Goal: Check status: Check status

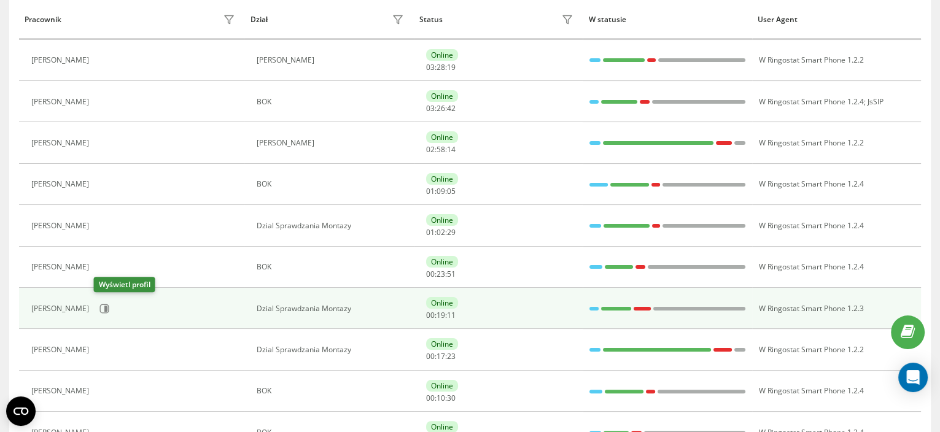
scroll to position [384, 0]
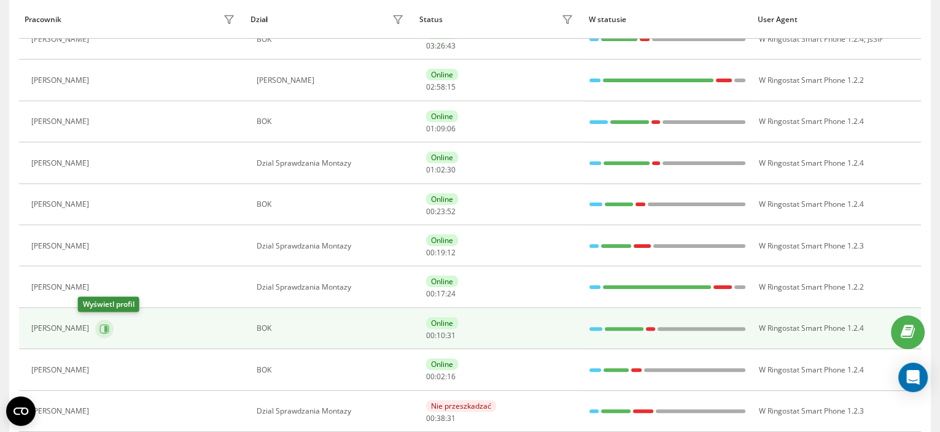
click at [104, 326] on icon at bounding box center [105, 329] width 3 height 6
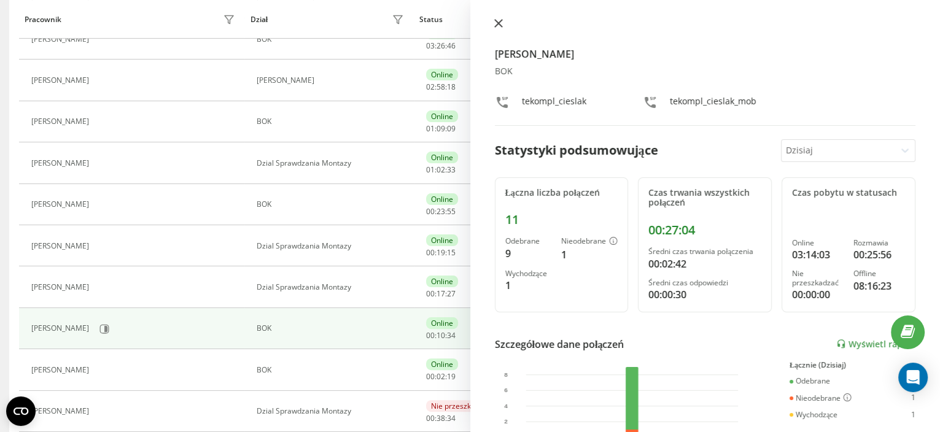
click at [495, 20] on icon at bounding box center [497, 23] width 7 height 7
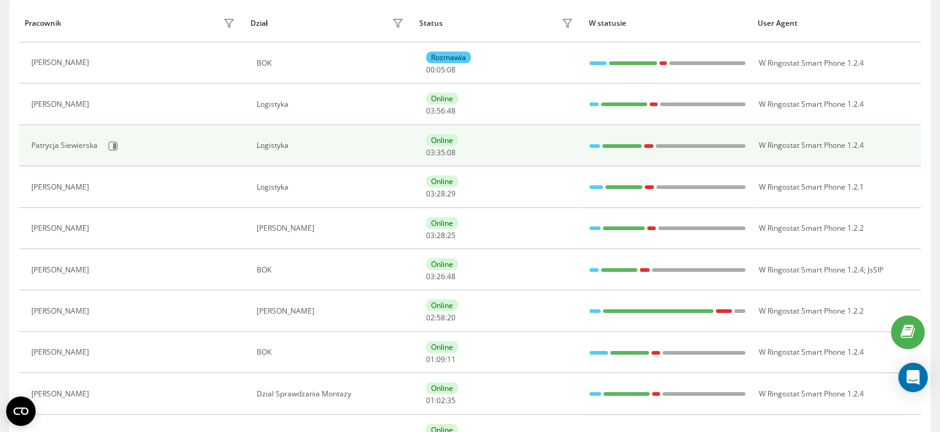
scroll to position [76, 0]
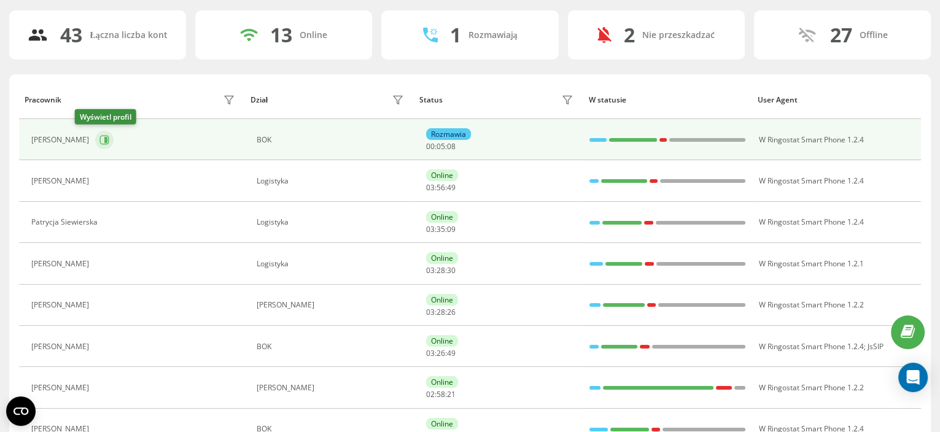
click at [104, 137] on icon at bounding box center [105, 140] width 3 height 6
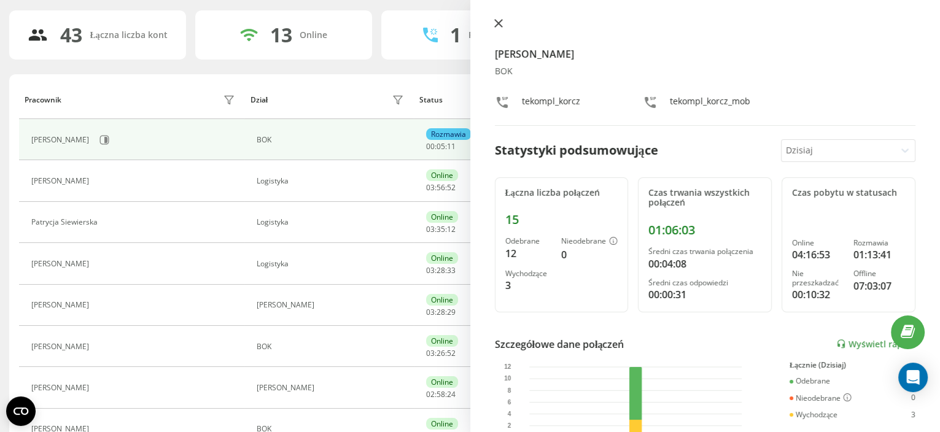
click at [496, 25] on icon at bounding box center [497, 23] width 7 height 7
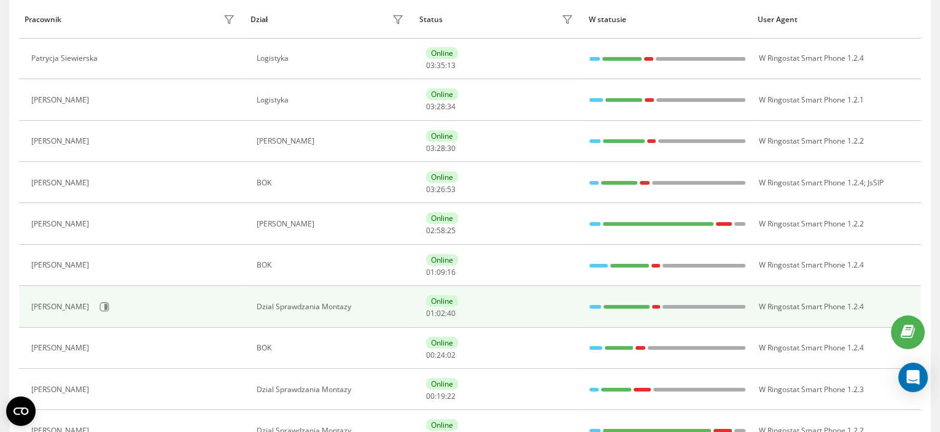
scroll to position [306, 0]
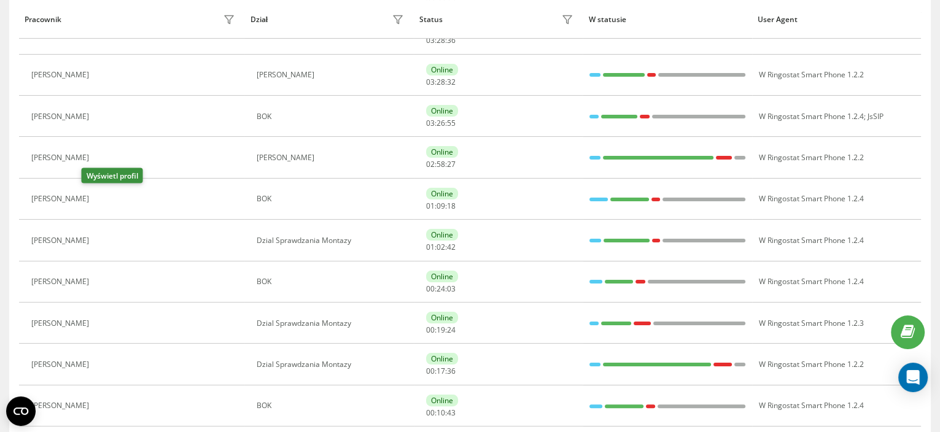
drag, startPoint x: 85, startPoint y: 198, endPoint x: 93, endPoint y: 195, distance: 8.8
click at [98, 198] on icon at bounding box center [103, 200] width 10 height 10
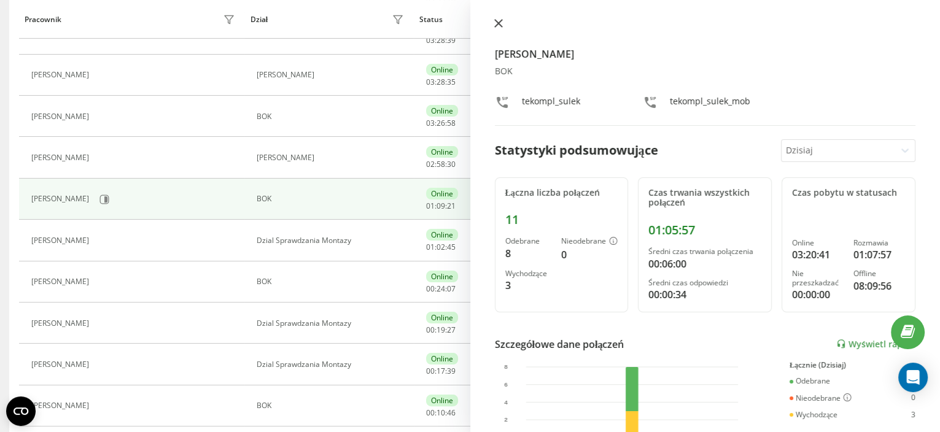
click at [499, 26] on icon at bounding box center [498, 23] width 9 height 9
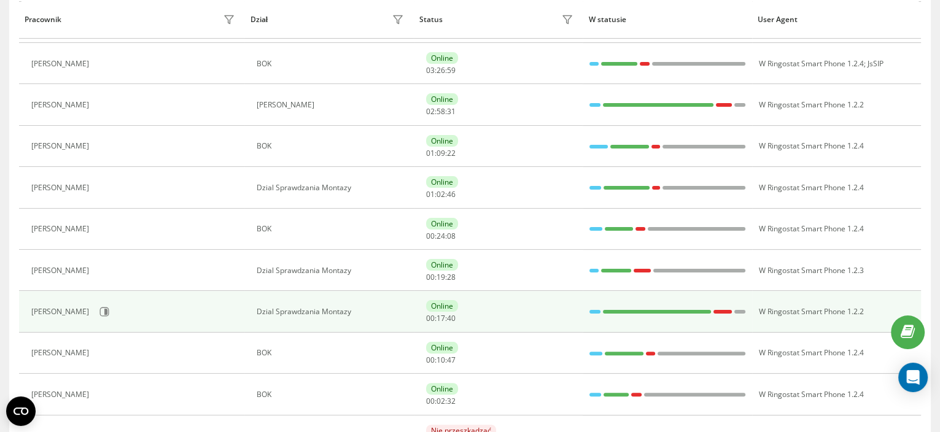
scroll to position [384, 0]
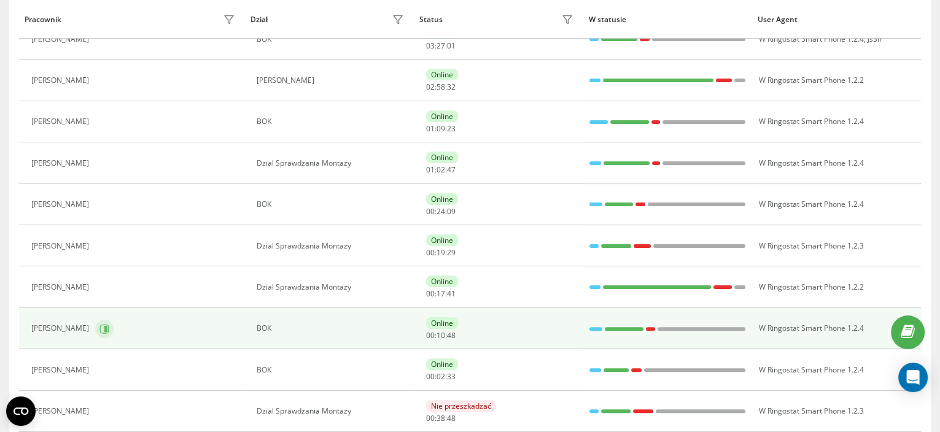
click at [80, 333] on div "[PERSON_NAME]" at bounding box center [134, 329] width 206 height 21
click at [99, 330] on icon at bounding box center [104, 329] width 10 height 10
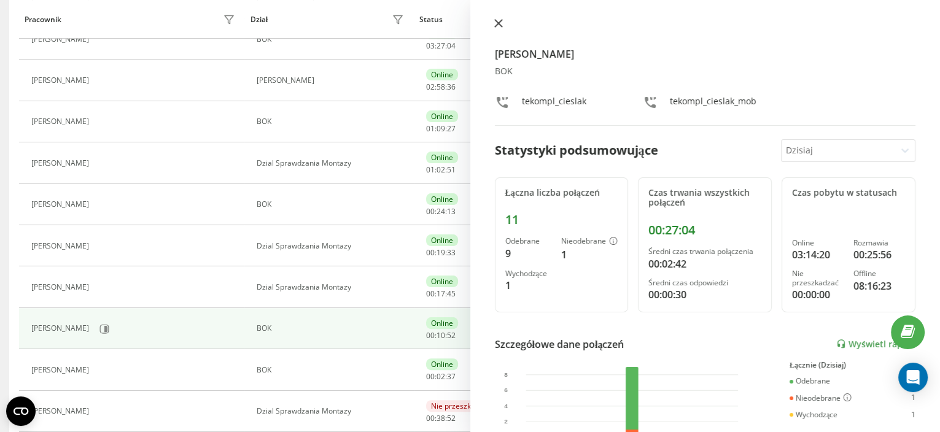
click at [499, 26] on icon at bounding box center [498, 23] width 9 height 9
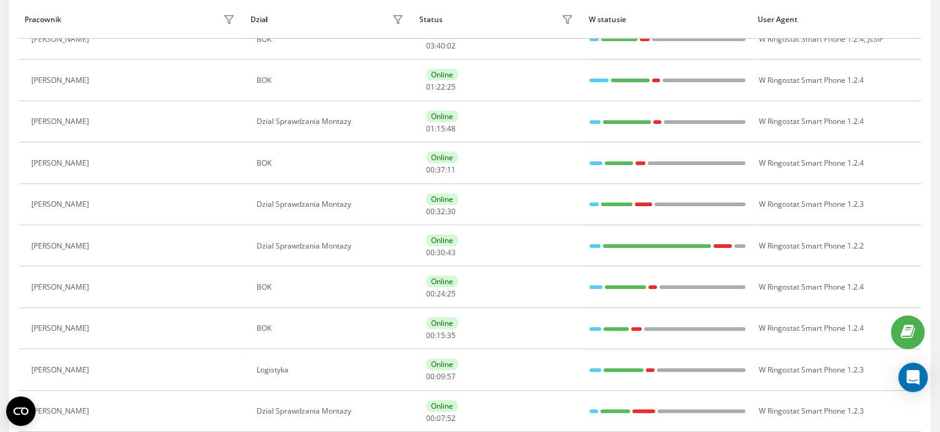
scroll to position [95, 0]
